Goal: Task Accomplishment & Management: Manage account settings

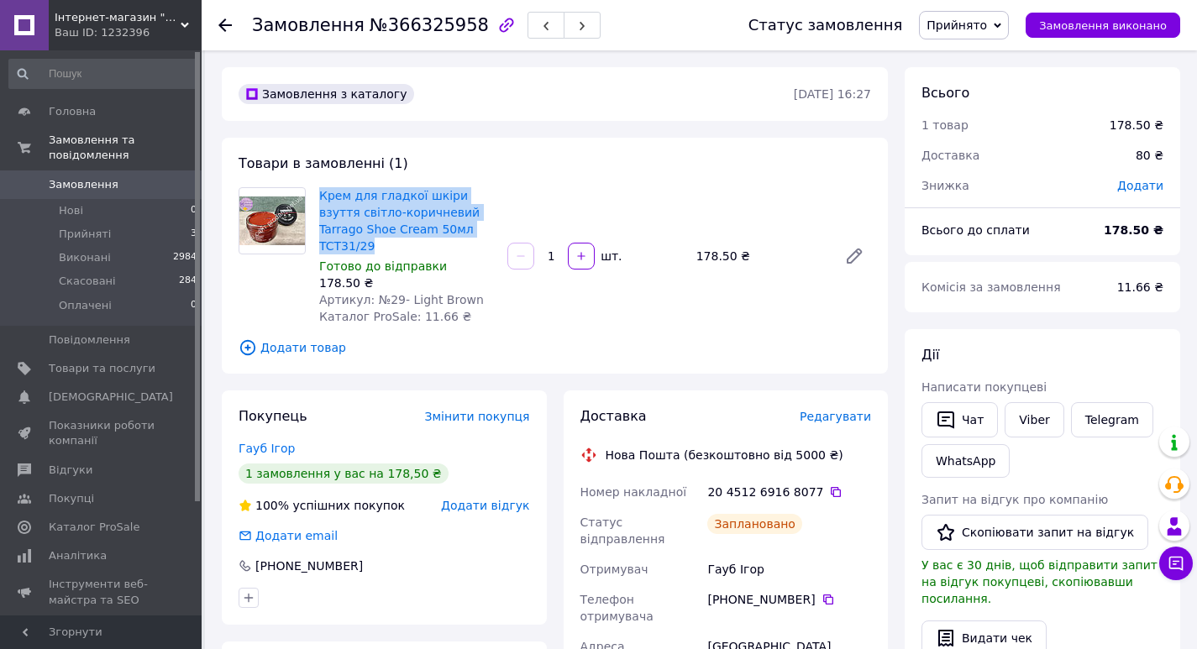
drag, startPoint x: 451, startPoint y: 226, endPoint x: 318, endPoint y: 186, distance: 138.7
click at [318, 186] on div "Крем для гладкої шкіри взуття світло-коричневий Tarrago Shoe Cream 50мл TCT31/2…" at bounding box center [406, 256] width 188 height 144
copy link "Крем для гладкої шкіри взуття світло-коричневий Tarrago Shoe Cream 50мл TCT31/29"
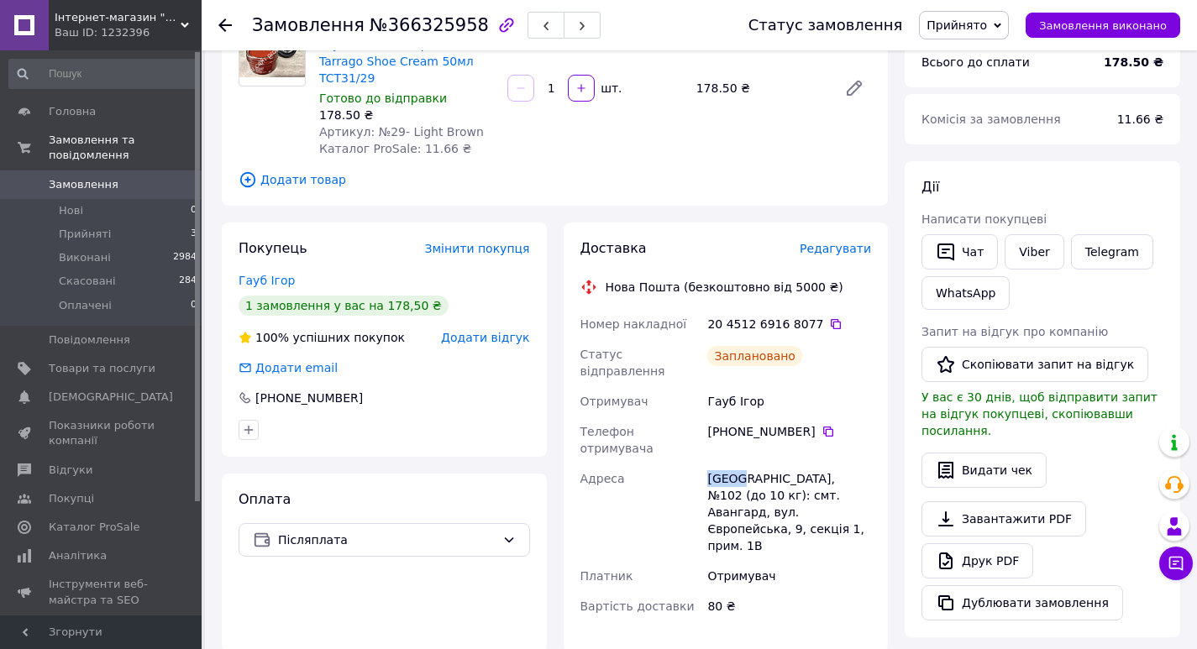
drag, startPoint x: 738, startPoint y: 432, endPoint x: 704, endPoint y: 424, distance: 35.4
click at [704, 464] on div "[GEOGRAPHIC_DATA], №102 (до 10 кг): смт. Авангард, вул. Європейська, 9, секція …" at bounding box center [789, 512] width 170 height 97
copy div "[GEOGRAPHIC_DATA]"
click at [823, 427] on icon at bounding box center [828, 432] width 10 height 10
drag, startPoint x: 764, startPoint y: 369, endPoint x: 709, endPoint y: 369, distance: 55.4
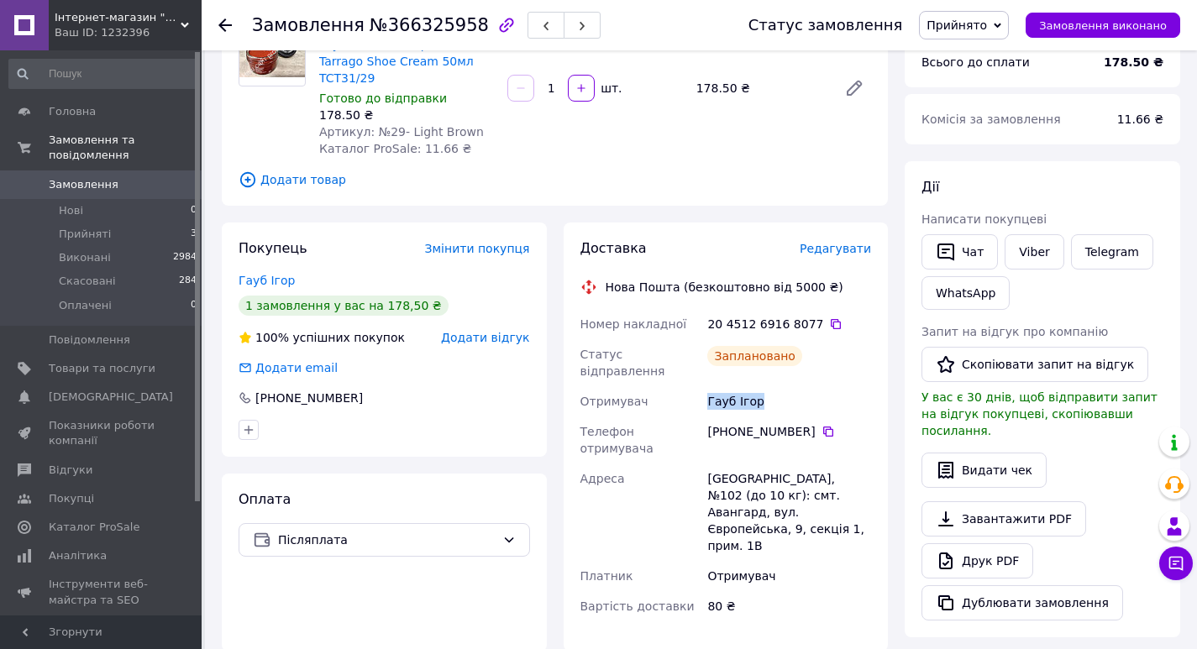
click at [709, 386] on div "Гауб Ігор" at bounding box center [789, 401] width 170 height 30
copy div "Гауб Ігор"
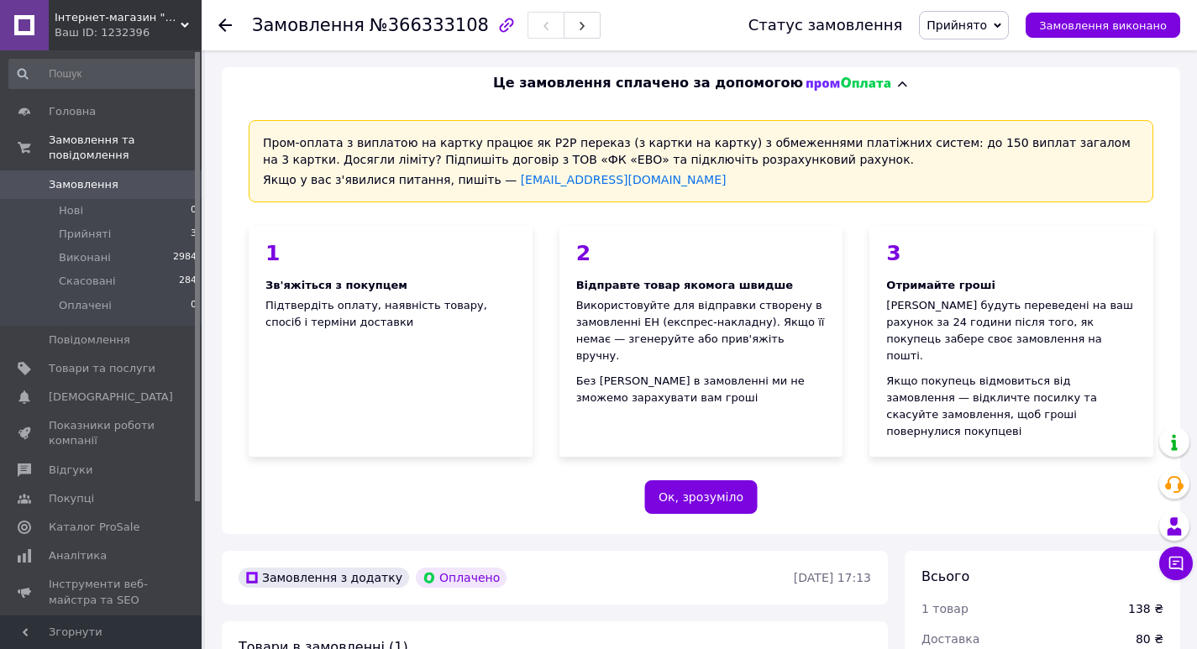
scroll to position [252, 0]
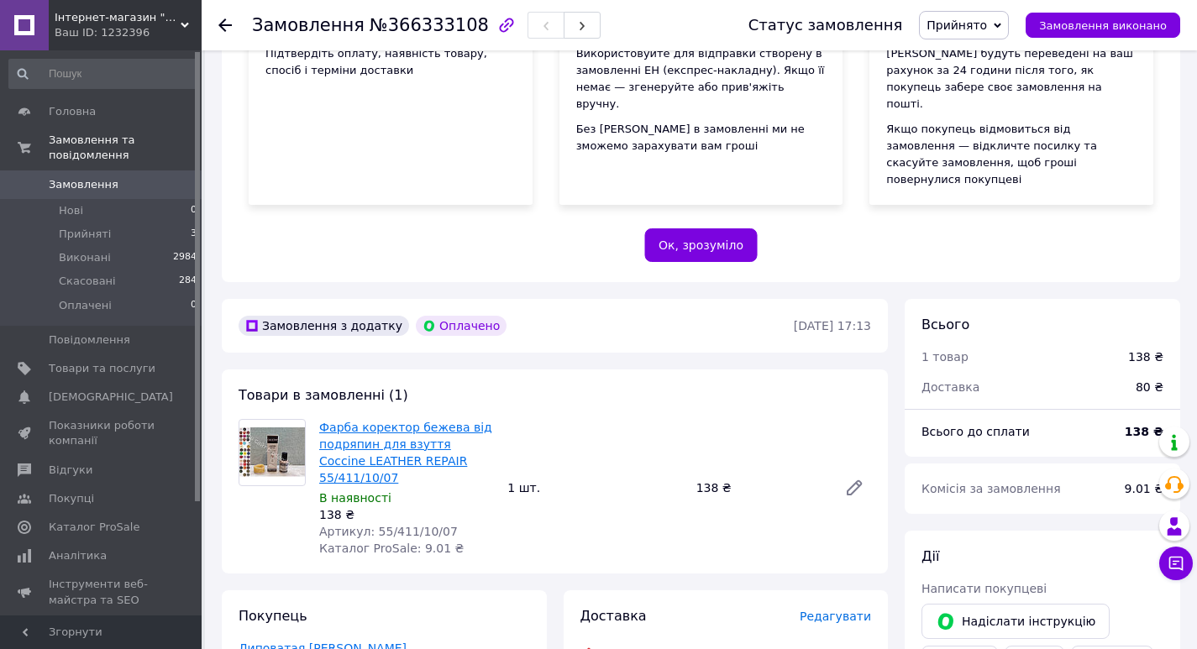
click at [477, 419] on span "Фарба коректор бежева від подряпин для взуття Coccine LEATHER REPAIR 55/411/10/…" at bounding box center [406, 452] width 175 height 67
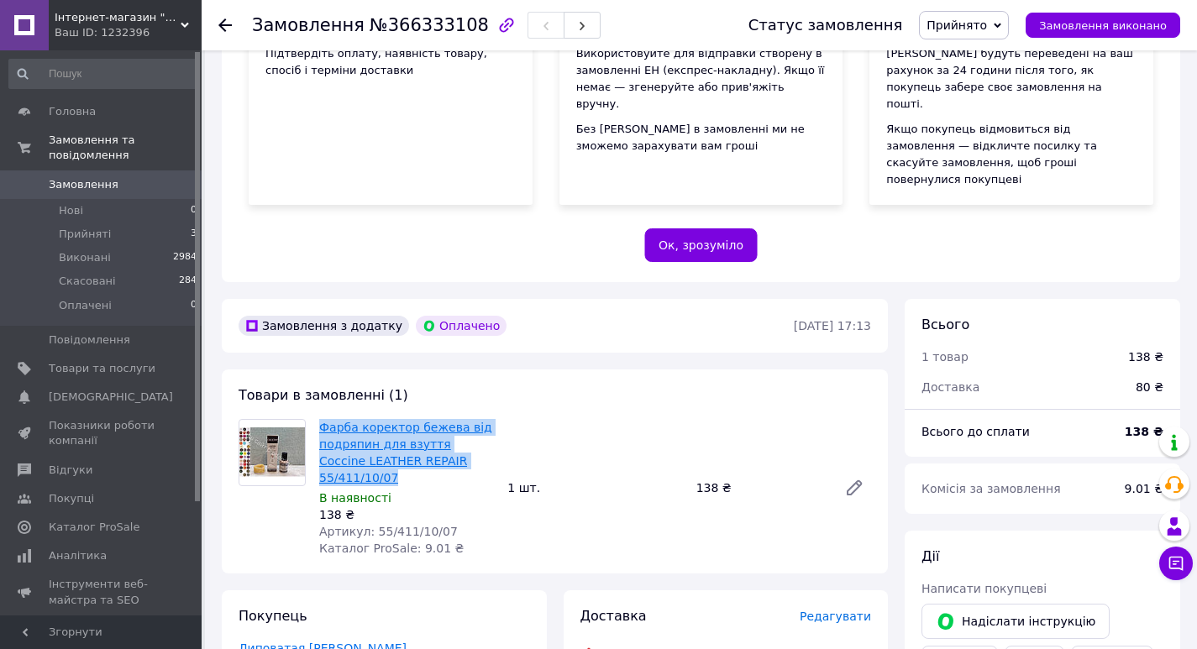
drag, startPoint x: 484, startPoint y: 424, endPoint x: 321, endPoint y: 395, distance: 165.4
click at [321, 419] on span "Фарба коректор бежева від подряпин для взуття Coccine LEATHER REPAIR 55/411/10/…" at bounding box center [406, 452] width 175 height 67
copy link "Фарба коректор бежева від подряпин для взуття Coccine LEATHER REPAIR 55/411/10/…"
click at [423, 425] on link "Фарба коректор бежева від подряпин для взуття Coccine LEATHER REPAIR 55/411/10/…" at bounding box center [405, 453] width 173 height 64
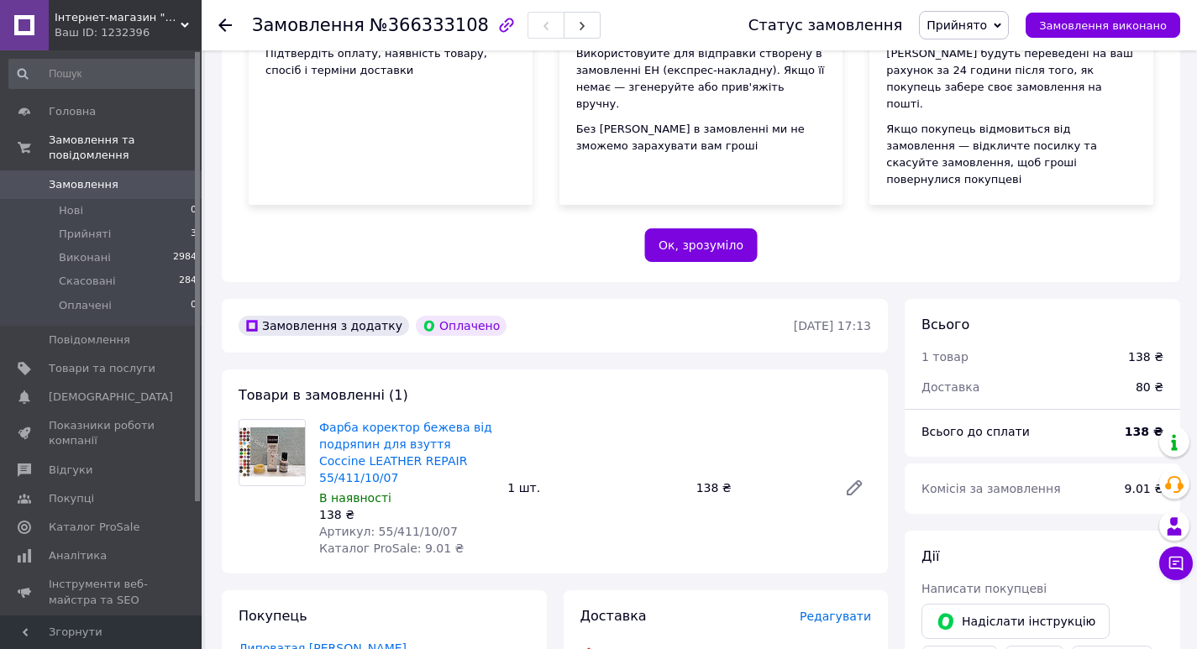
click at [494, 490] on div "В наявності" at bounding box center [406, 498] width 175 height 17
drag, startPoint x: 482, startPoint y: 421, endPoint x: 411, endPoint y: 421, distance: 71.4
click at [411, 421] on span "Фарба коректор бежева від подряпин для взуття Coccine LEATHER REPAIR 55/411/10/…" at bounding box center [406, 452] width 175 height 67
copy link "55/411/10/07"
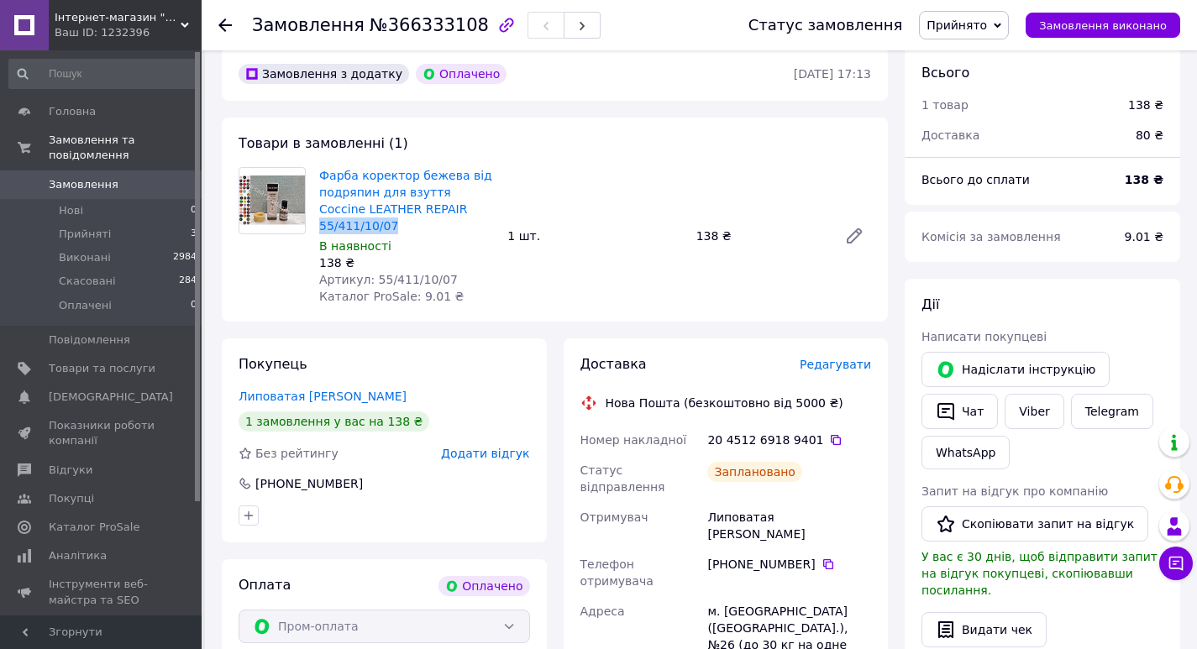
scroll to position [672, 0]
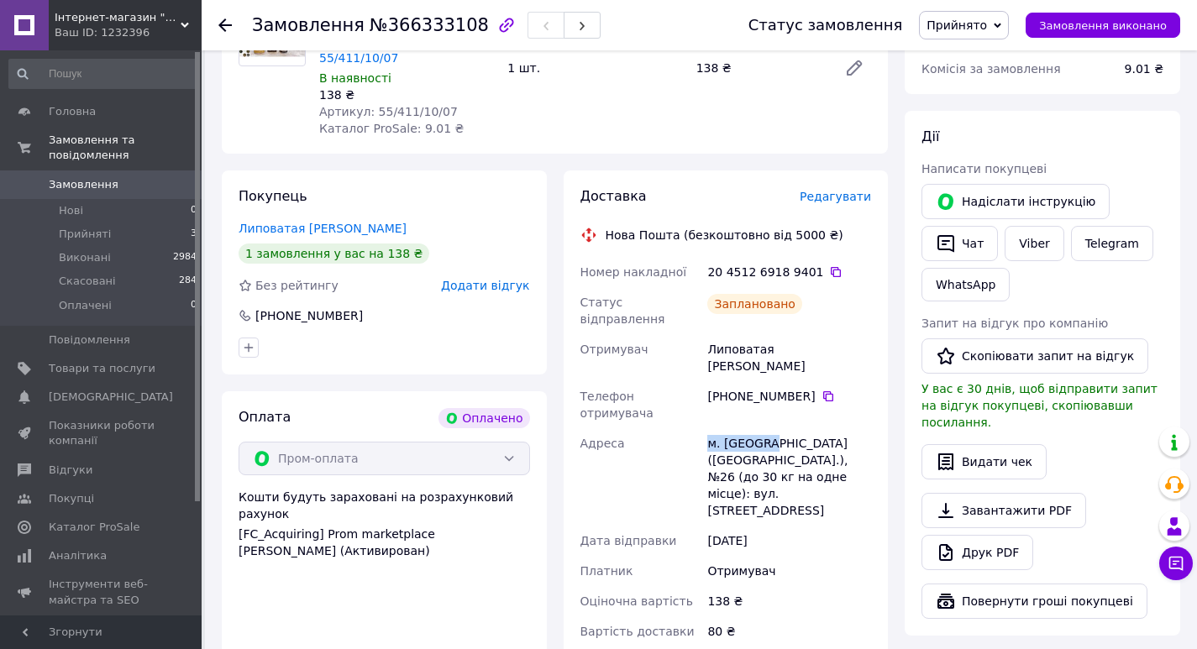
drag, startPoint x: 767, startPoint y: 344, endPoint x: 710, endPoint y: 351, distance: 57.5
click at [710, 428] on div "м. [GEOGRAPHIC_DATA] ([GEOGRAPHIC_DATA].), №26 (до 30 кг на одне місце): вул. […" at bounding box center [789, 476] width 170 height 97
copy div "м. [GEOGRAPHIC_DATA]"
click at [823, 391] on icon at bounding box center [828, 396] width 10 height 10
drag, startPoint x: 814, startPoint y: 285, endPoint x: 710, endPoint y: 282, distance: 104.2
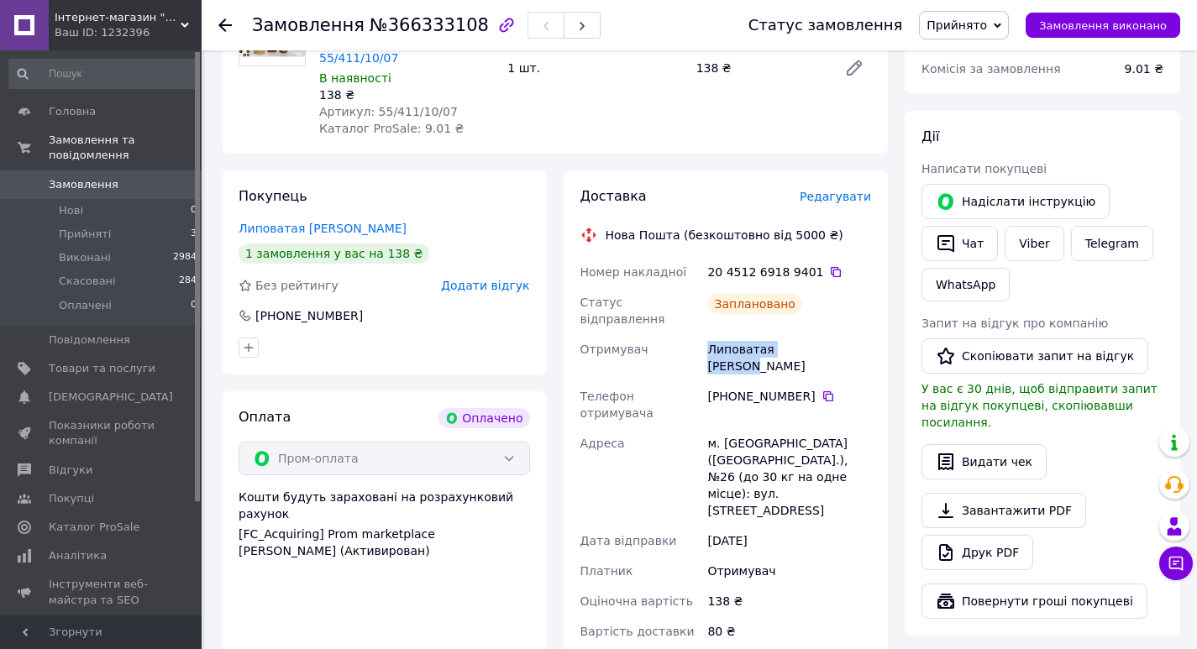
click at [710, 334] on div "Липоватая [PERSON_NAME]" at bounding box center [789, 357] width 170 height 47
copy div "Липоватая [PERSON_NAME]"
